Goal: Information Seeking & Learning: Check status

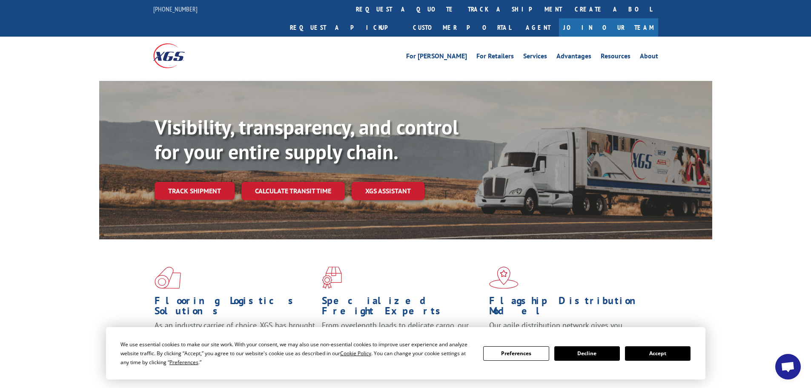
drag, startPoint x: 677, startPoint y: 353, endPoint x: 586, endPoint y: 317, distance: 97.8
click at [676, 354] on button "Accept" at bounding box center [658, 353] width 66 height 14
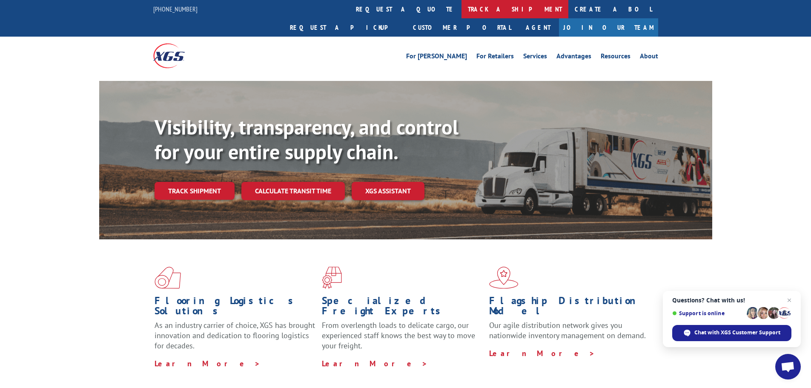
click at [461, 14] on link "track a shipment" at bounding box center [514, 9] width 107 height 18
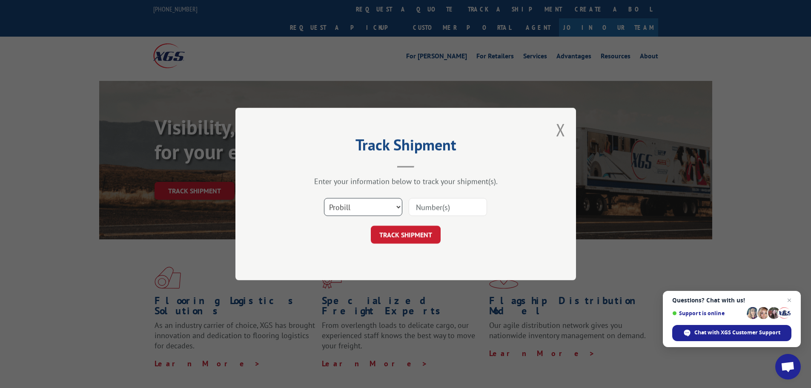
click at [355, 210] on select "Select category... Probill BOL PO" at bounding box center [363, 207] width 78 height 18
select select "bol"
click at [324, 198] on select "Select category... Probill BOL PO" at bounding box center [363, 207] width 78 height 18
click at [423, 202] on input at bounding box center [448, 207] width 78 height 18
paste input "7051801"
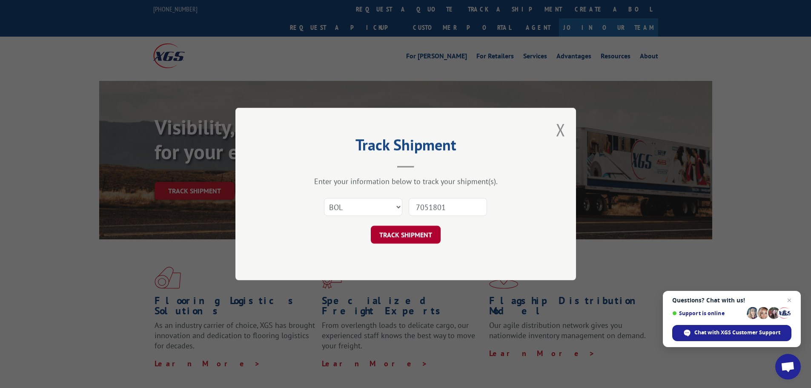
type input "7051801"
click at [418, 237] on button "TRACK SHIPMENT" at bounding box center [406, 235] width 70 height 18
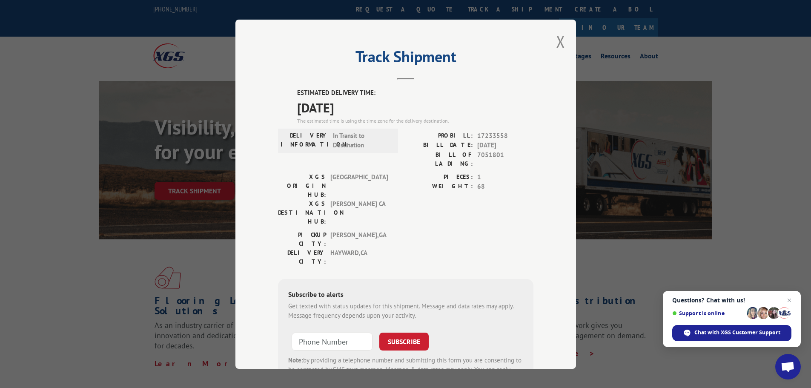
click at [552, 44] on div "Track Shipment ESTIMATED DELIVERY TIME: 10/07/2025 The estimated time is using …" at bounding box center [405, 194] width 340 height 349
click at [556, 44] on button "Close modal" at bounding box center [560, 41] width 9 height 23
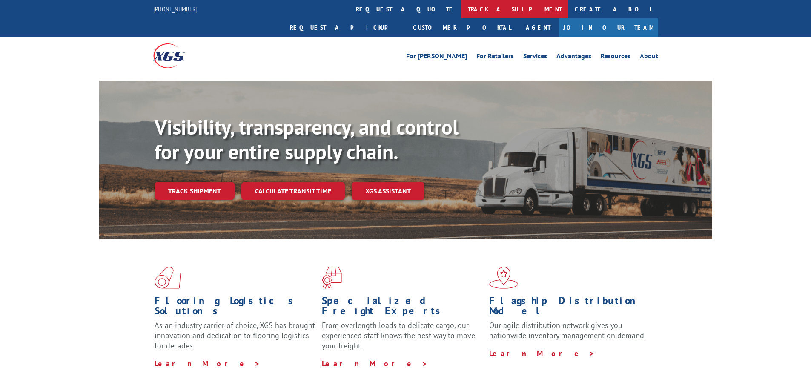
click at [461, 10] on link "track a shipment" at bounding box center [514, 9] width 107 height 18
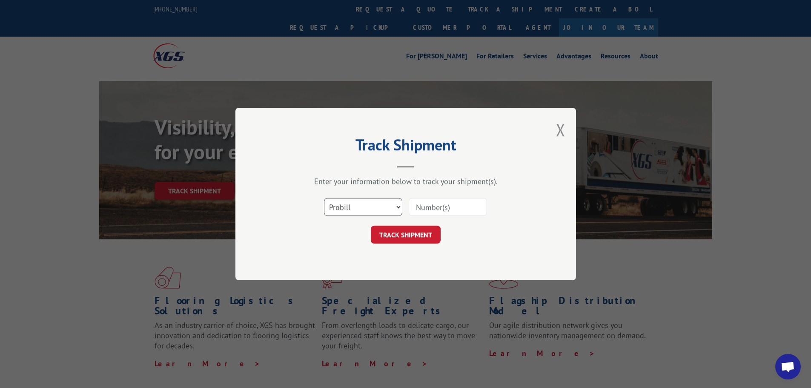
click at [348, 204] on select "Select category... Probill BOL PO" at bounding box center [363, 207] width 78 height 18
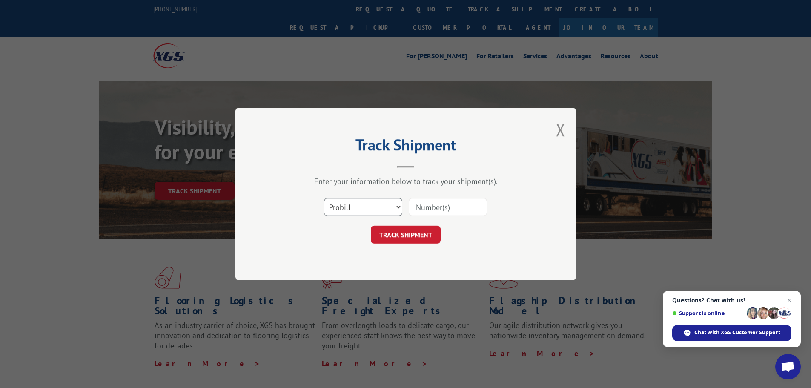
click at [324, 198] on select "Select category... Probill BOL PO" at bounding box center [363, 207] width 78 height 18
click at [363, 211] on select "Select category... Probill BOL PO" at bounding box center [363, 207] width 78 height 18
select select "bol"
click at [324, 198] on select "Select category... Probill BOL PO" at bounding box center [363, 207] width 78 height 18
click at [432, 202] on input at bounding box center [448, 207] width 78 height 18
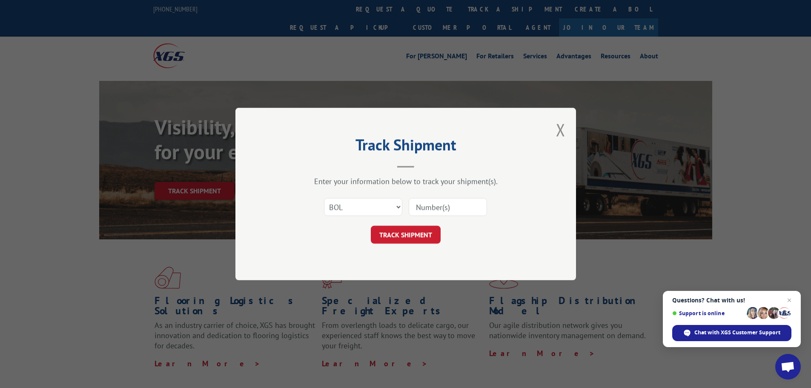
paste input "5474791"
type input "5474791"
click at [400, 233] on button "TRACK SHIPMENT" at bounding box center [406, 235] width 70 height 18
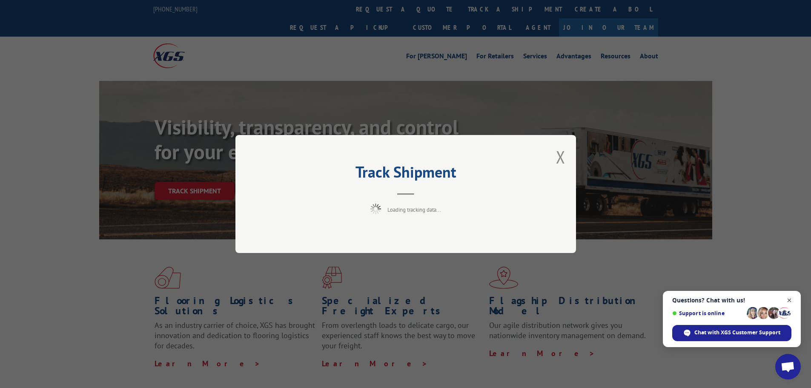
drag, startPoint x: 791, startPoint y: 297, endPoint x: 778, endPoint y: 298, distance: 12.8
click at [791, 297] on span "Close chat" at bounding box center [789, 300] width 10 height 10
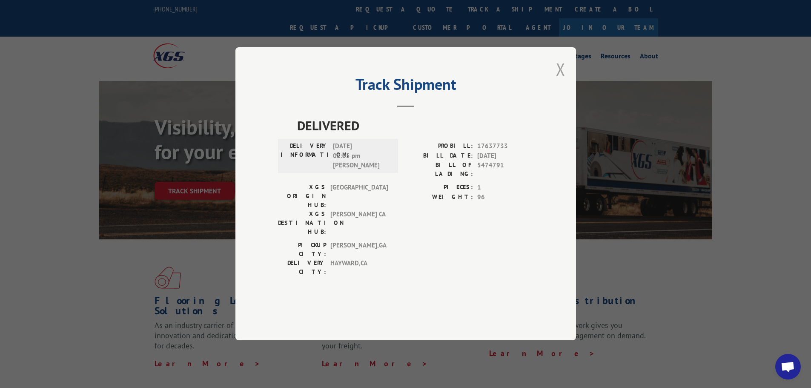
click at [561, 80] on button "Close modal" at bounding box center [560, 69] width 9 height 23
